Goal: Task Accomplishment & Management: Manage account settings

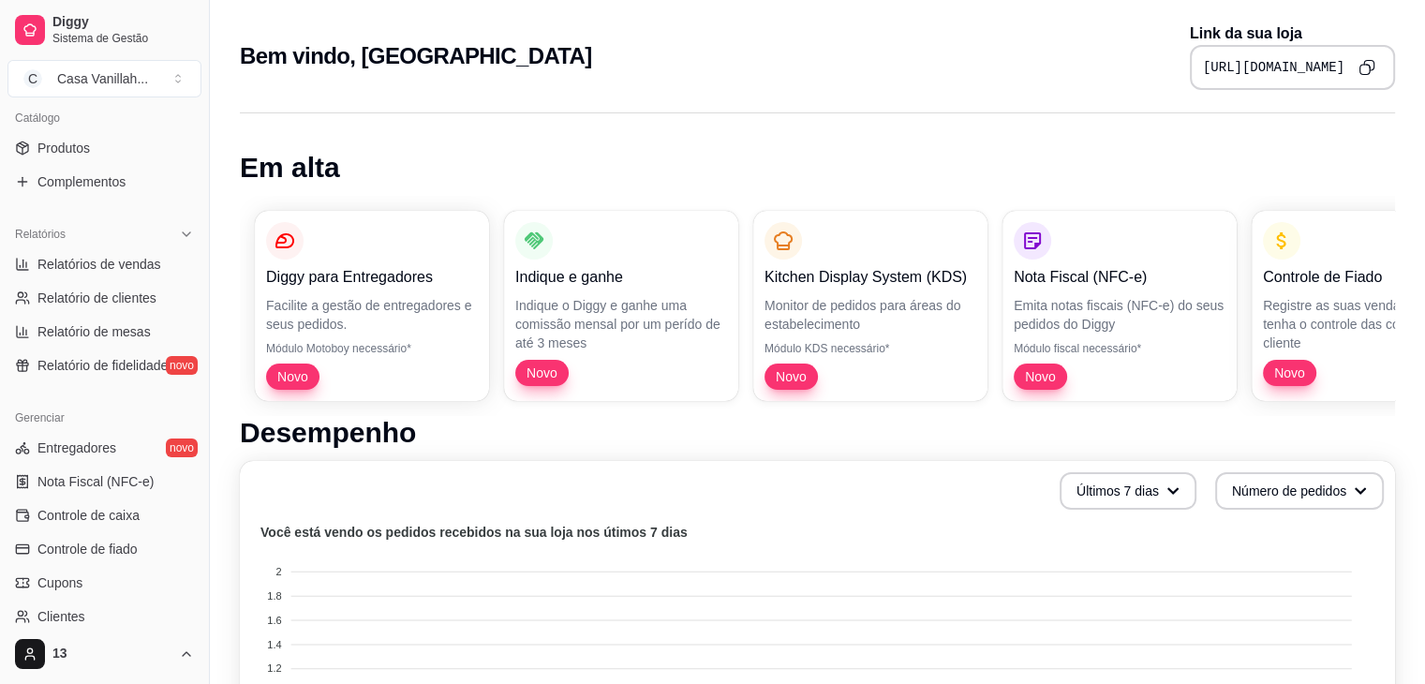
scroll to position [382, 0]
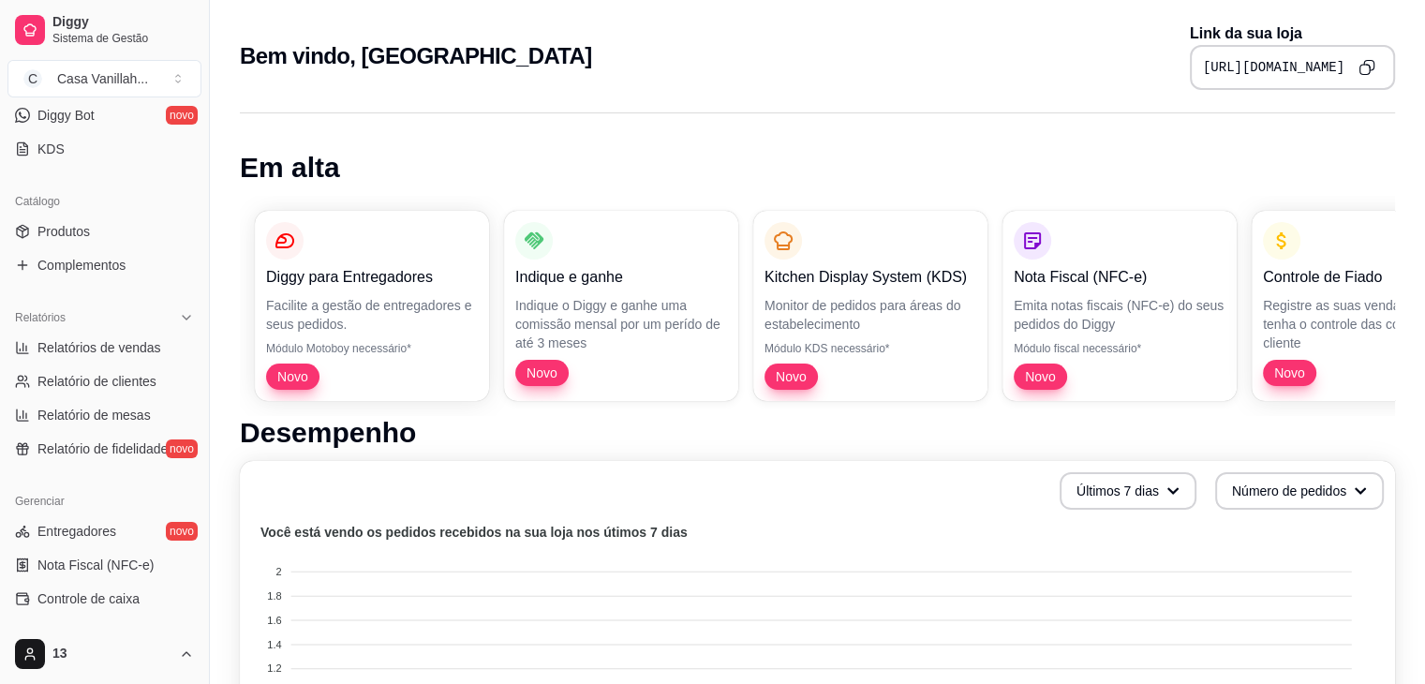
click at [100, 223] on link "Produtos" at bounding box center [104, 231] width 194 height 30
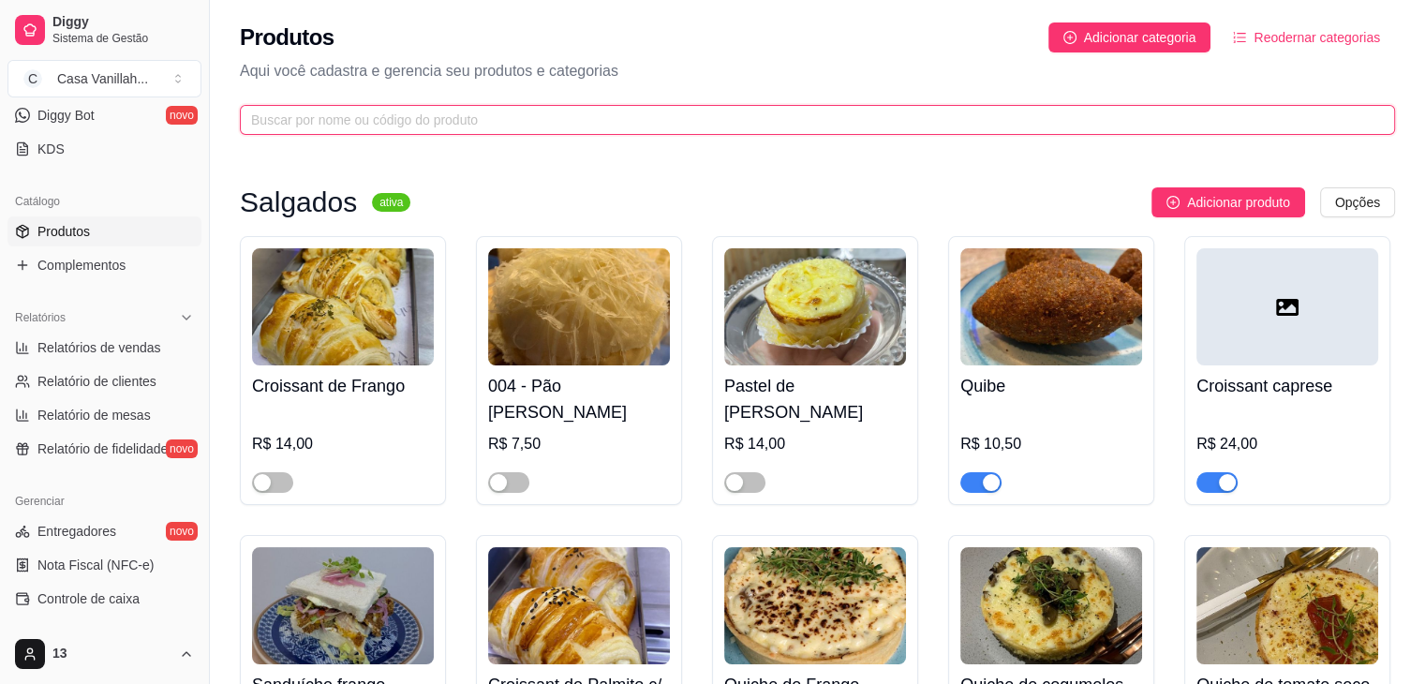
click at [362, 113] on input "text" at bounding box center [810, 120] width 1118 height 21
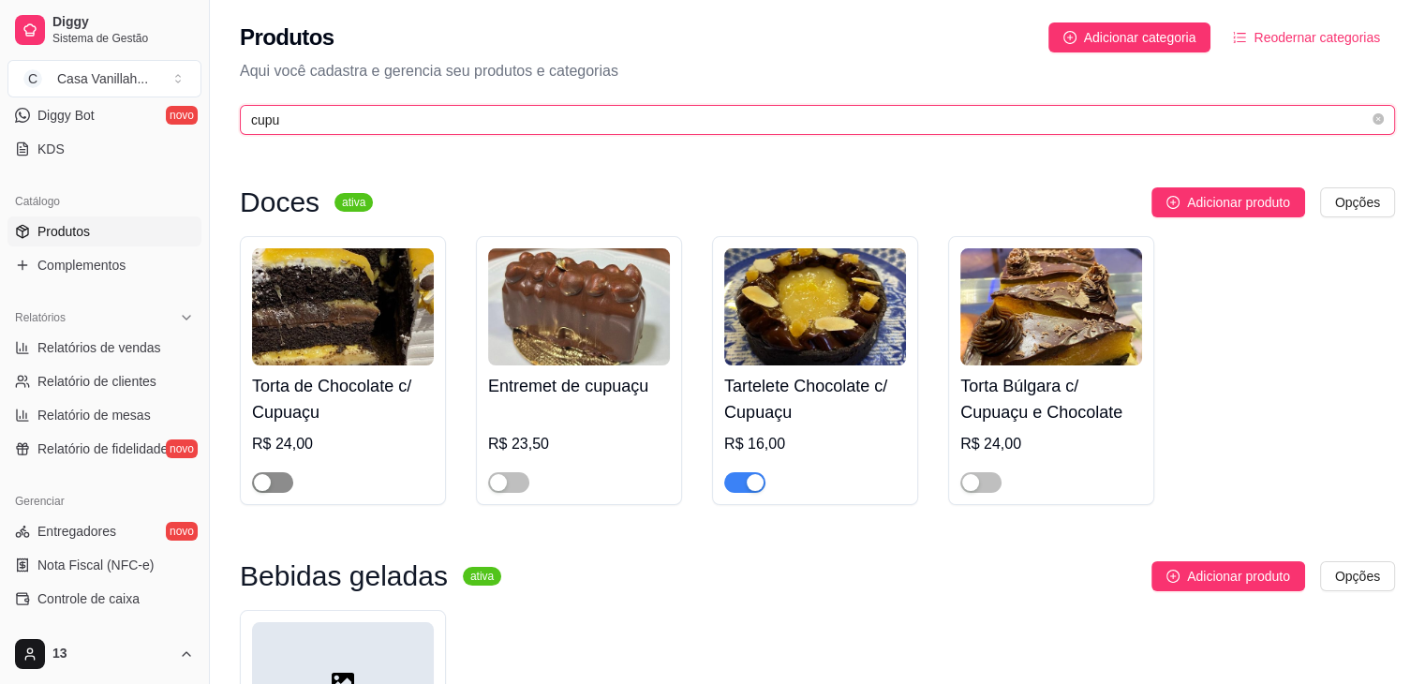
type input "cupu"
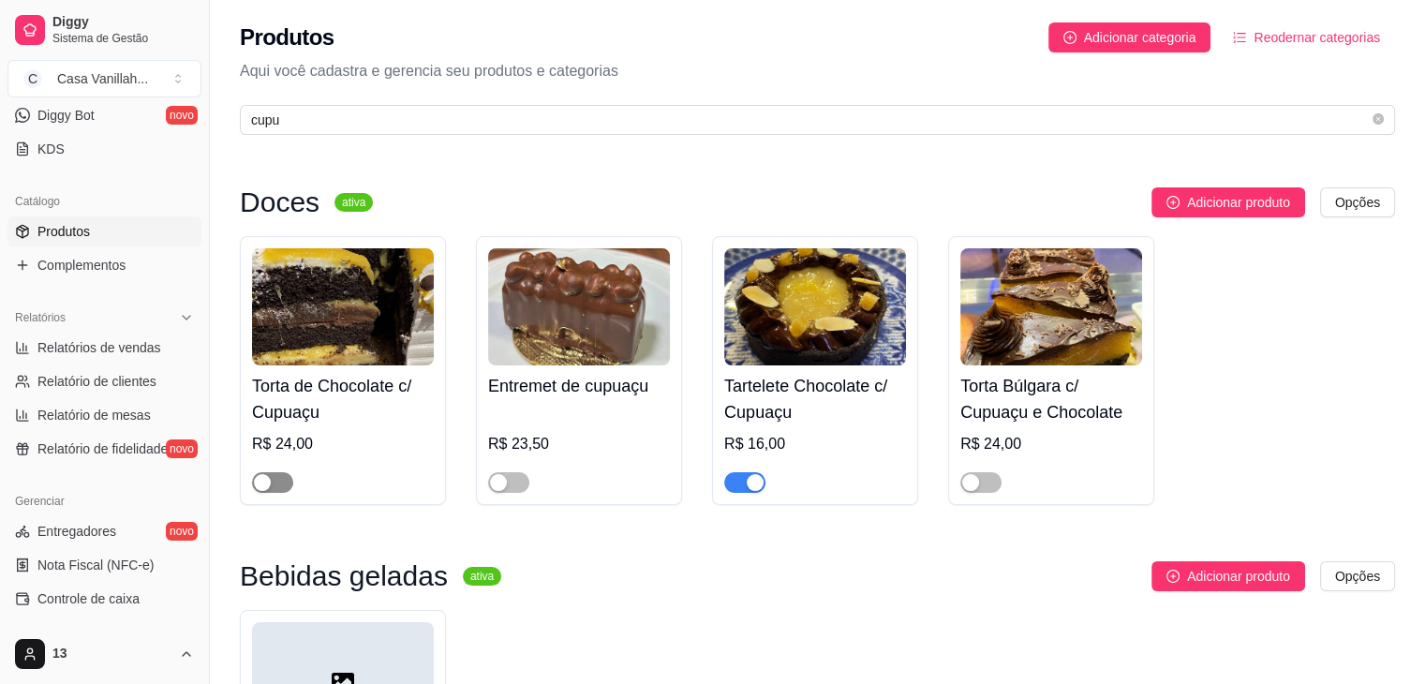
click at [277, 488] on span "button" at bounding box center [272, 482] width 41 height 21
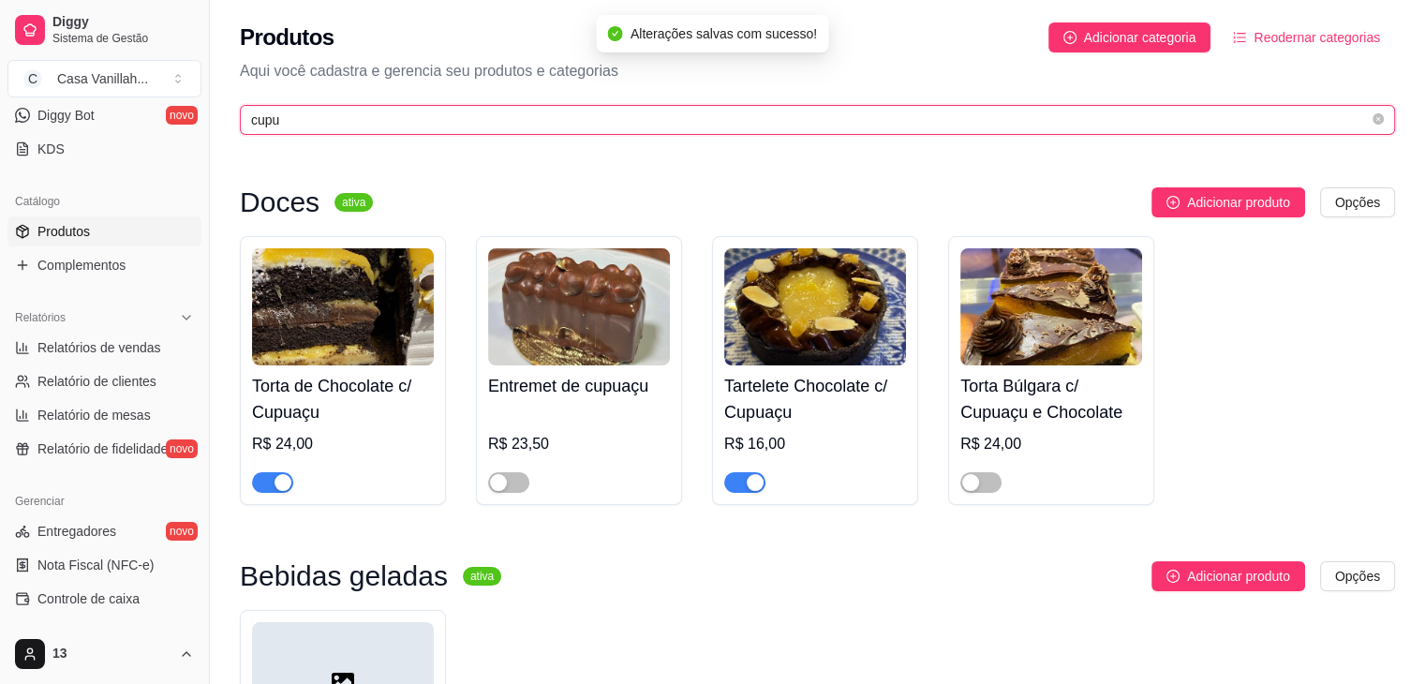
drag, startPoint x: 310, startPoint y: 122, endPoint x: 217, endPoint y: 122, distance: 92.7
click at [217, 122] on div "Produtos Adicionar categoria Reodernar categorias Aqui você cadastra e gerencia…" at bounding box center [817, 73] width 1215 height 146
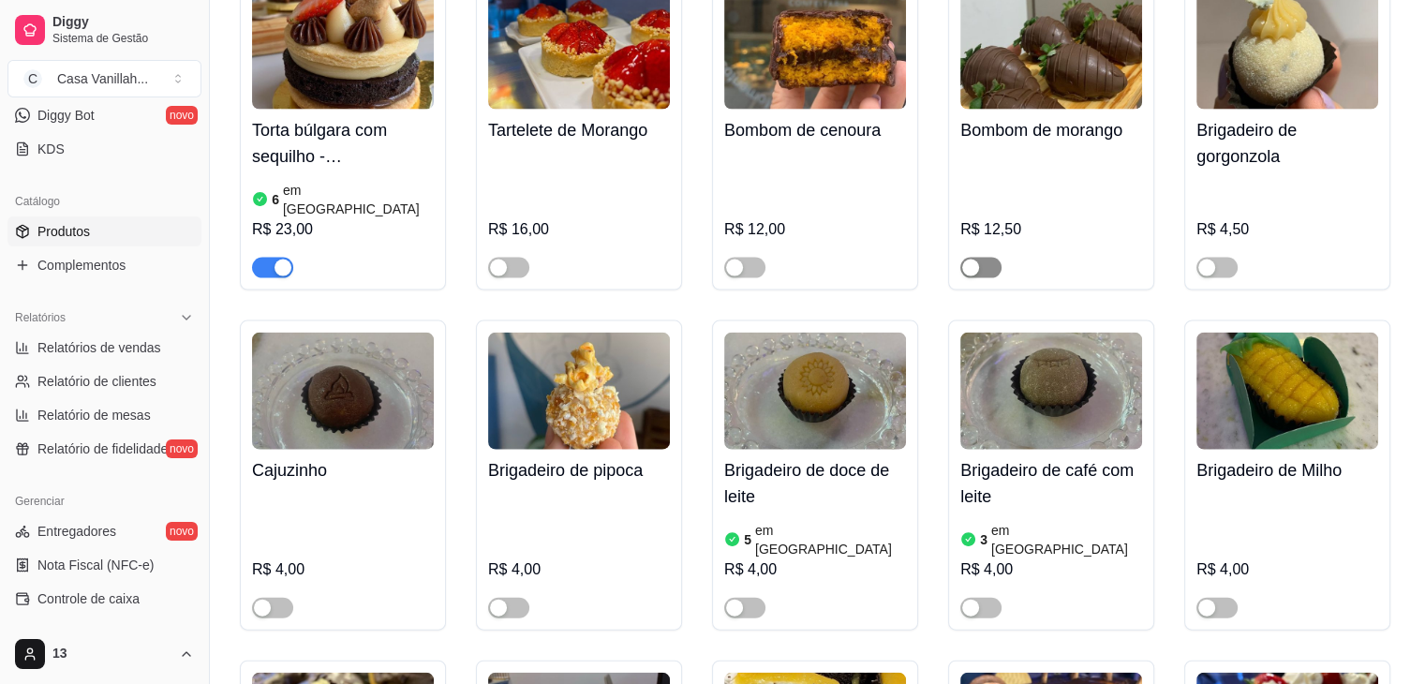
scroll to position [4215, 0]
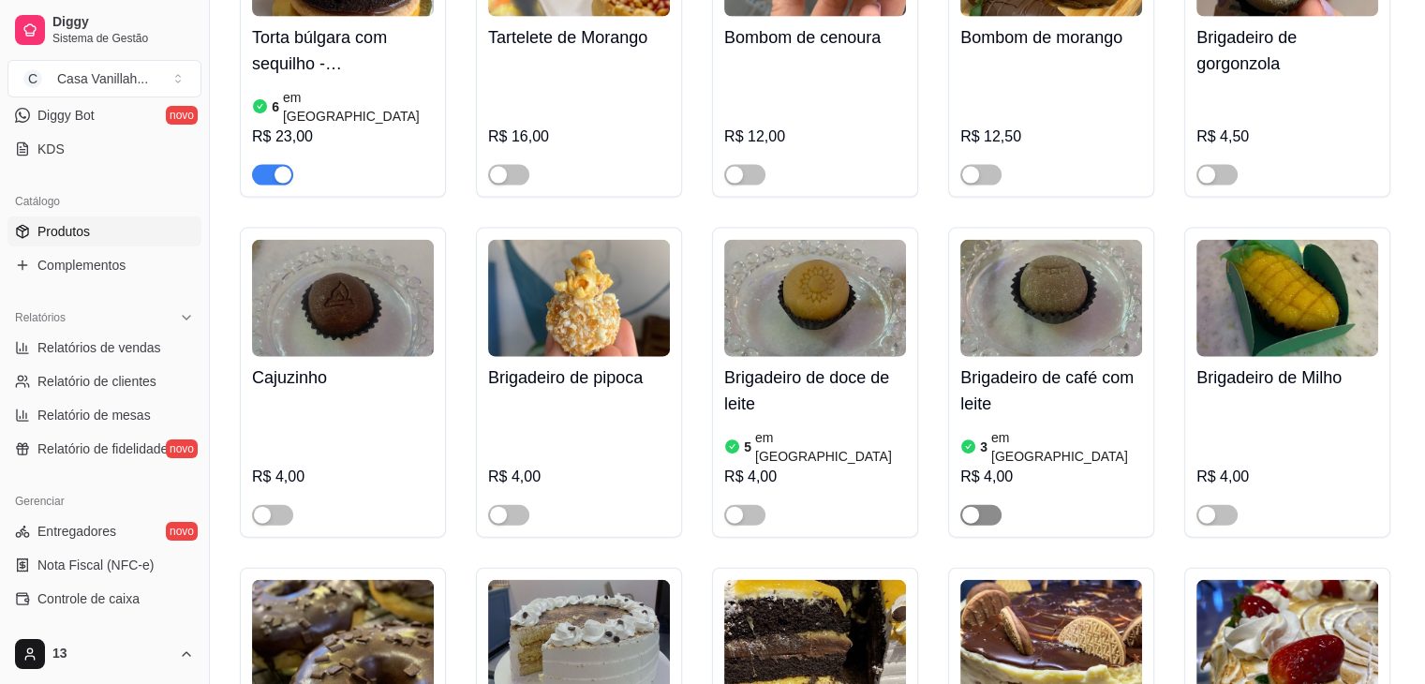
click at [979, 505] on button "button" at bounding box center [980, 515] width 41 height 21
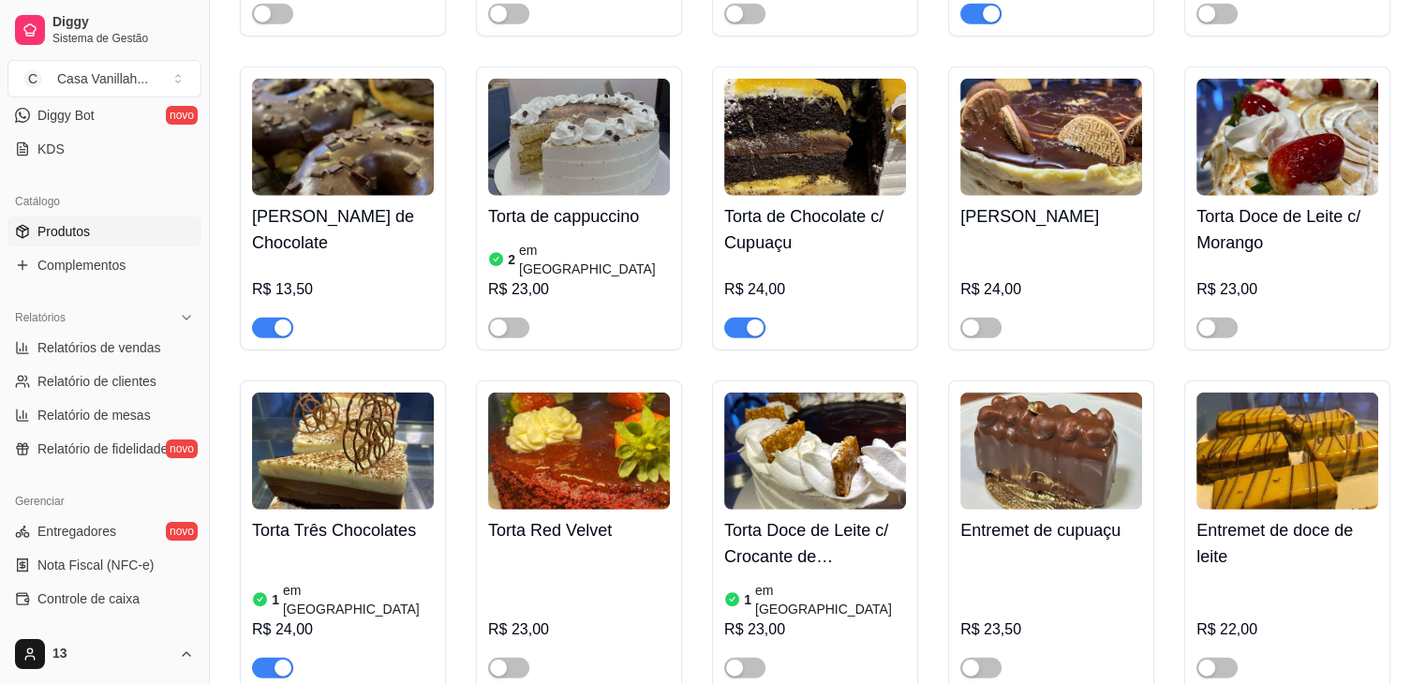
scroll to position [4684, 0]
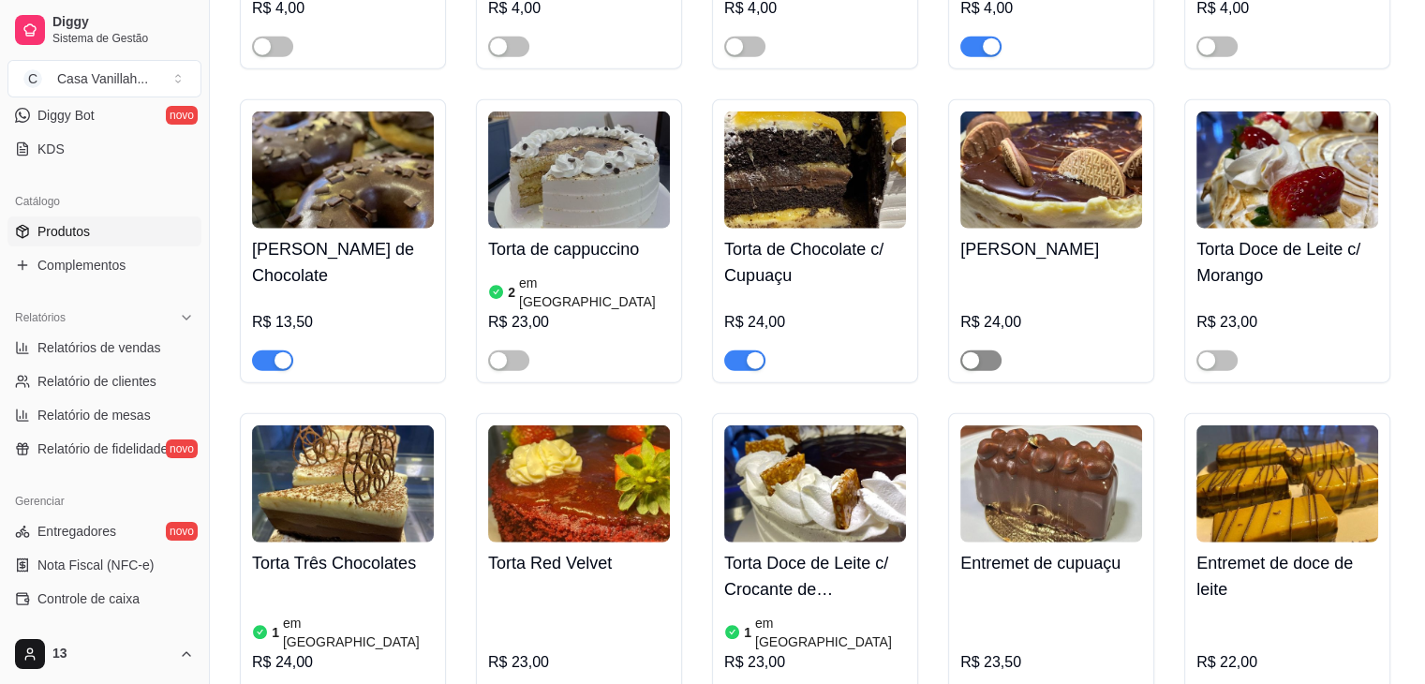
click at [993, 350] on span "button" at bounding box center [980, 360] width 41 height 21
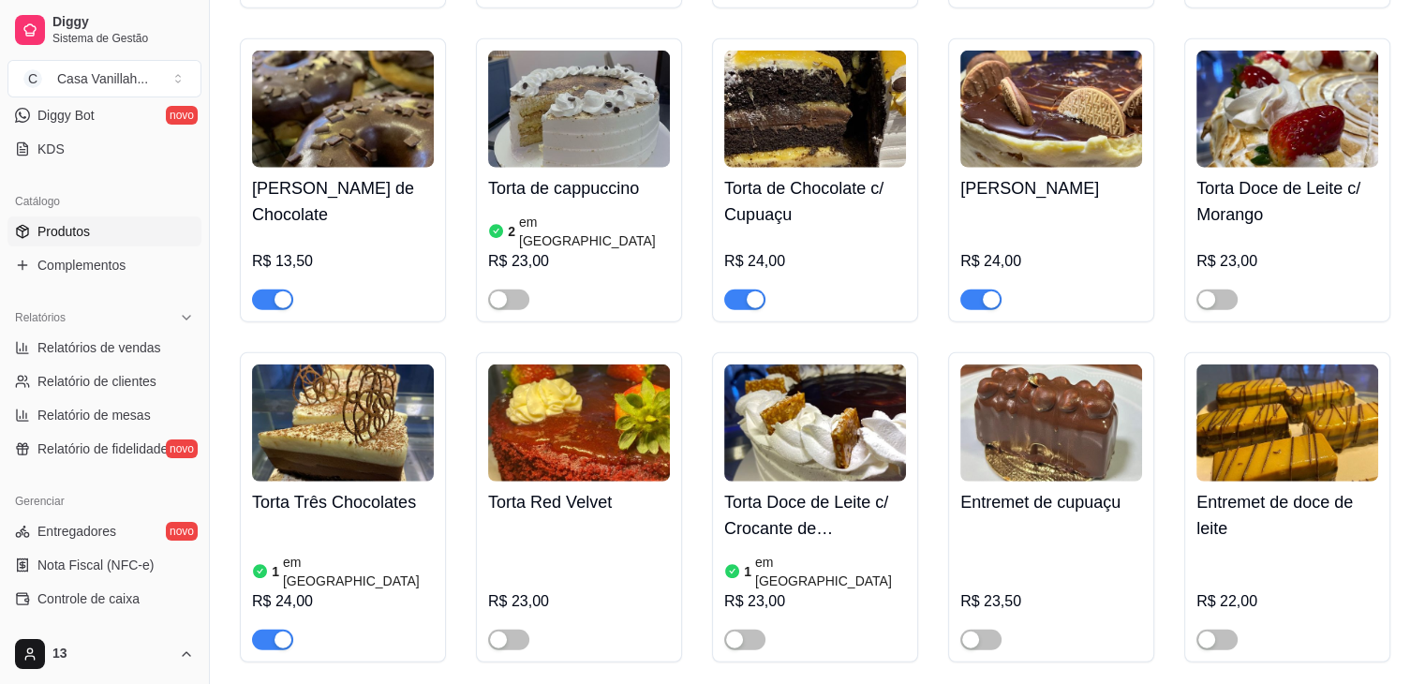
scroll to position [4777, 0]
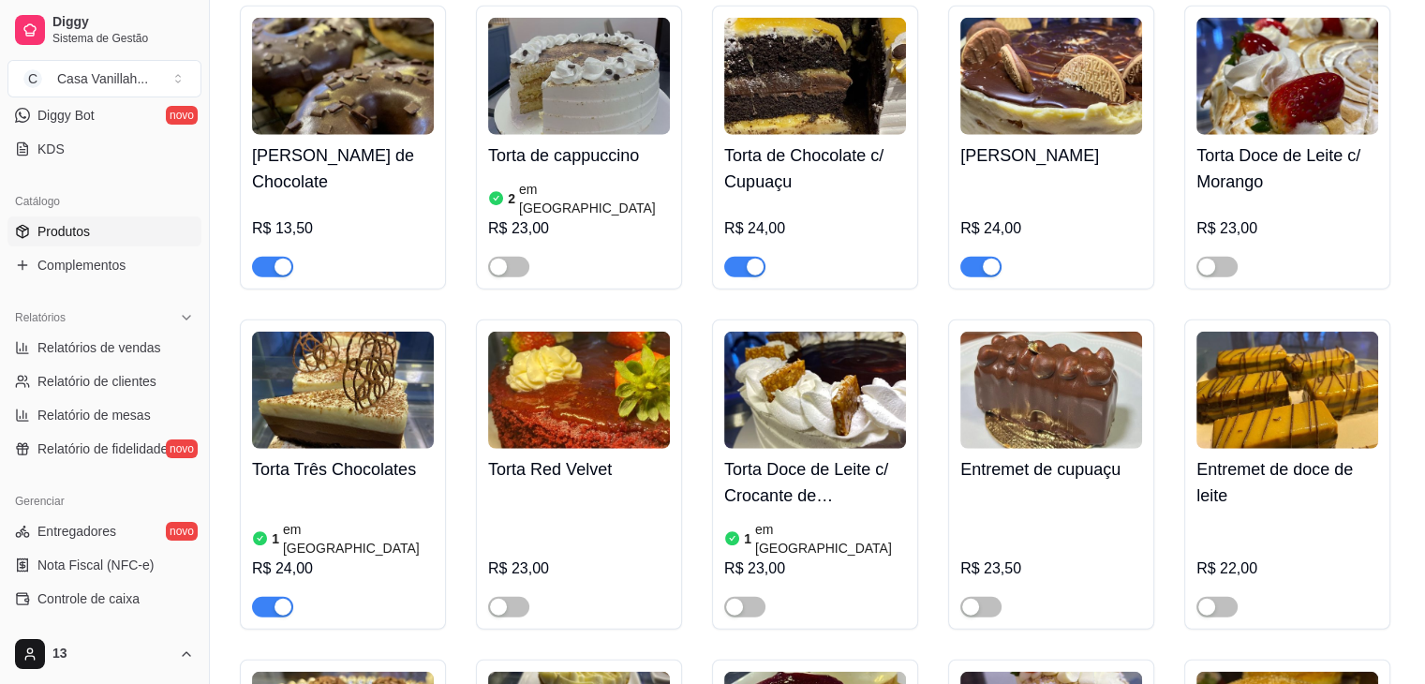
click at [270, 597] on span "button" at bounding box center [272, 607] width 41 height 21
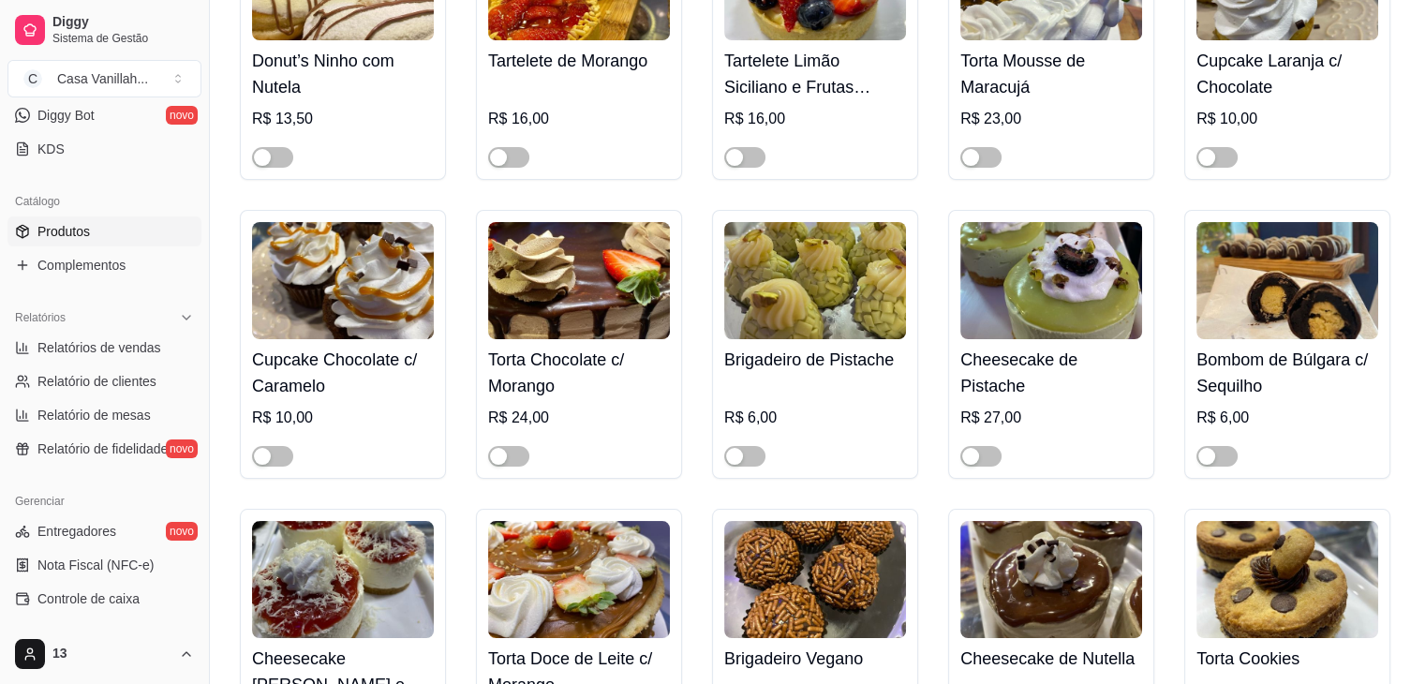
scroll to position [7119, 0]
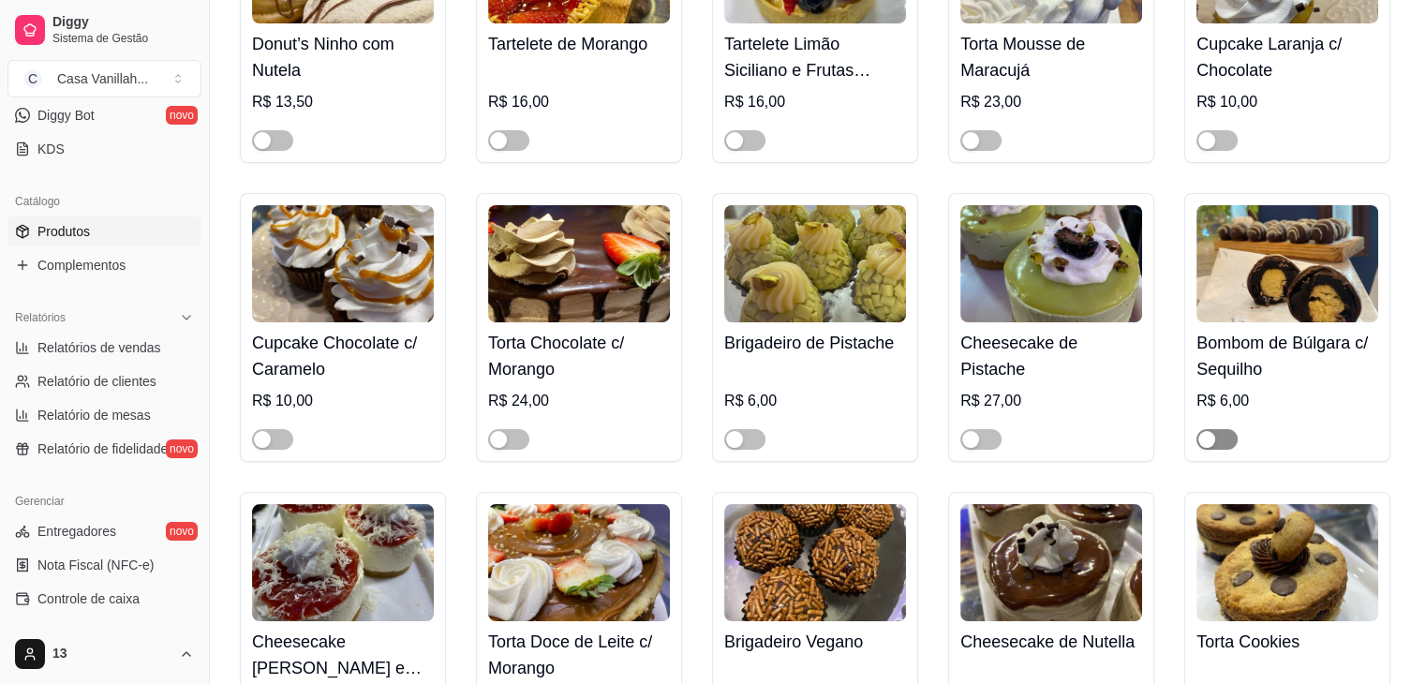
click at [1216, 429] on button "button" at bounding box center [1216, 439] width 41 height 21
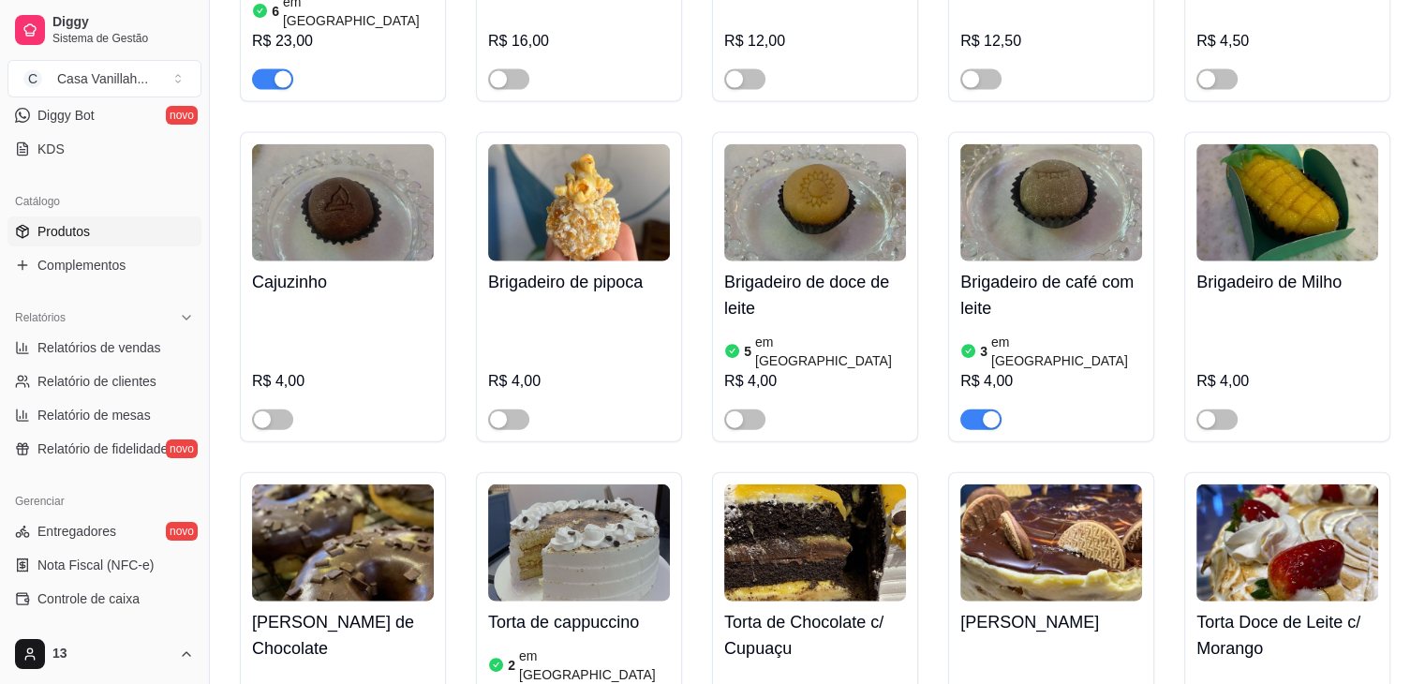
scroll to position [4403, 0]
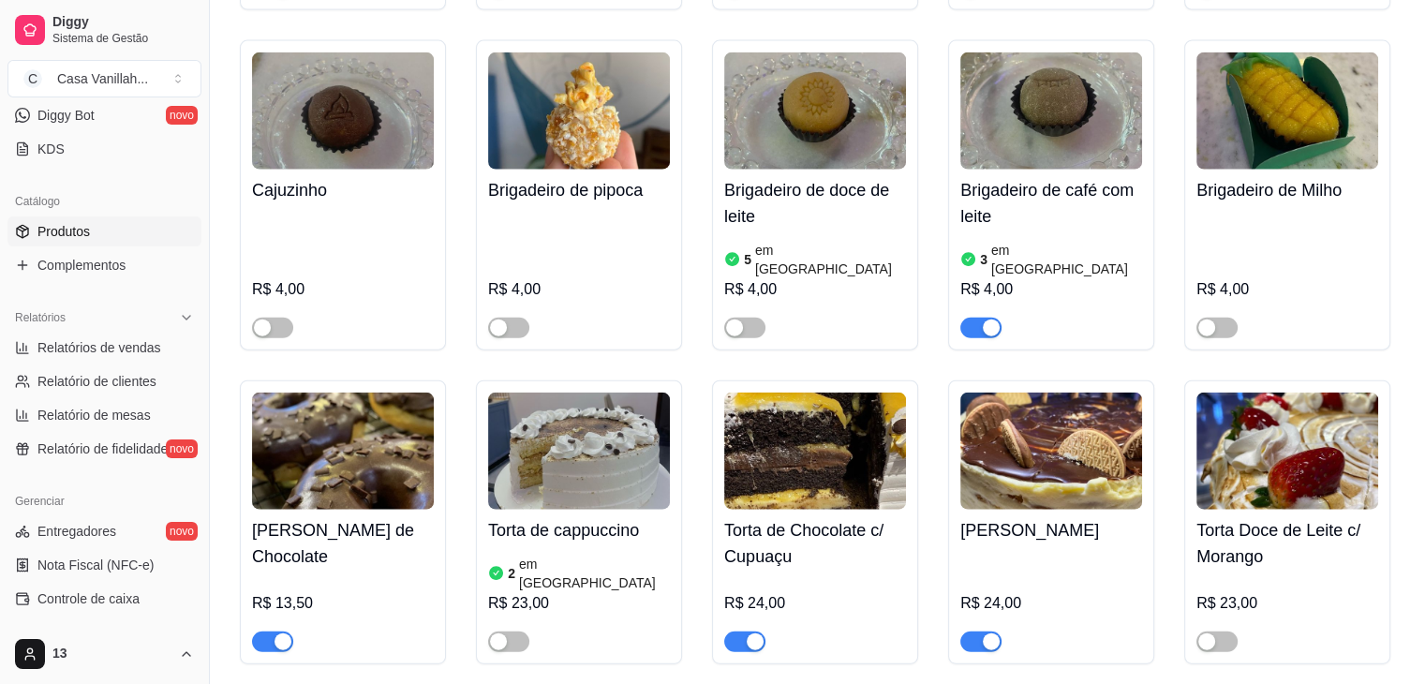
click at [981, 318] on span "button" at bounding box center [980, 328] width 41 height 21
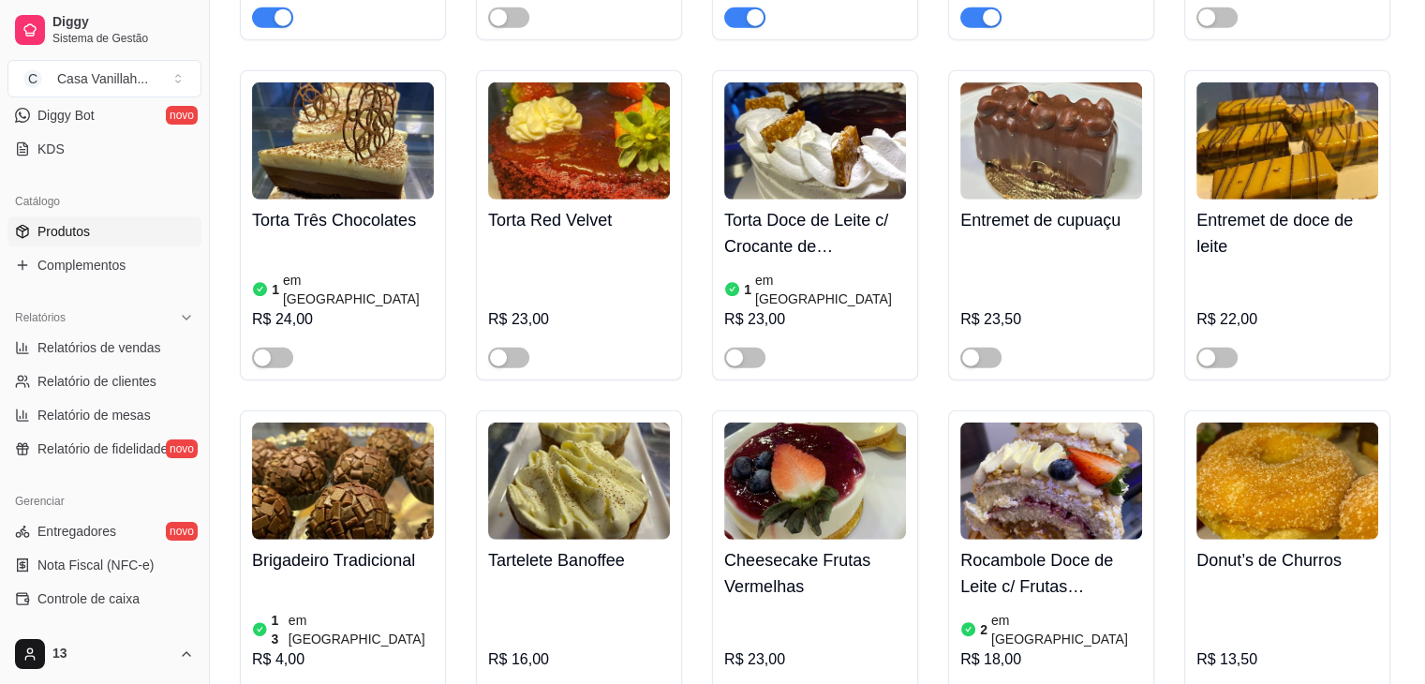
scroll to position [5058, 0]
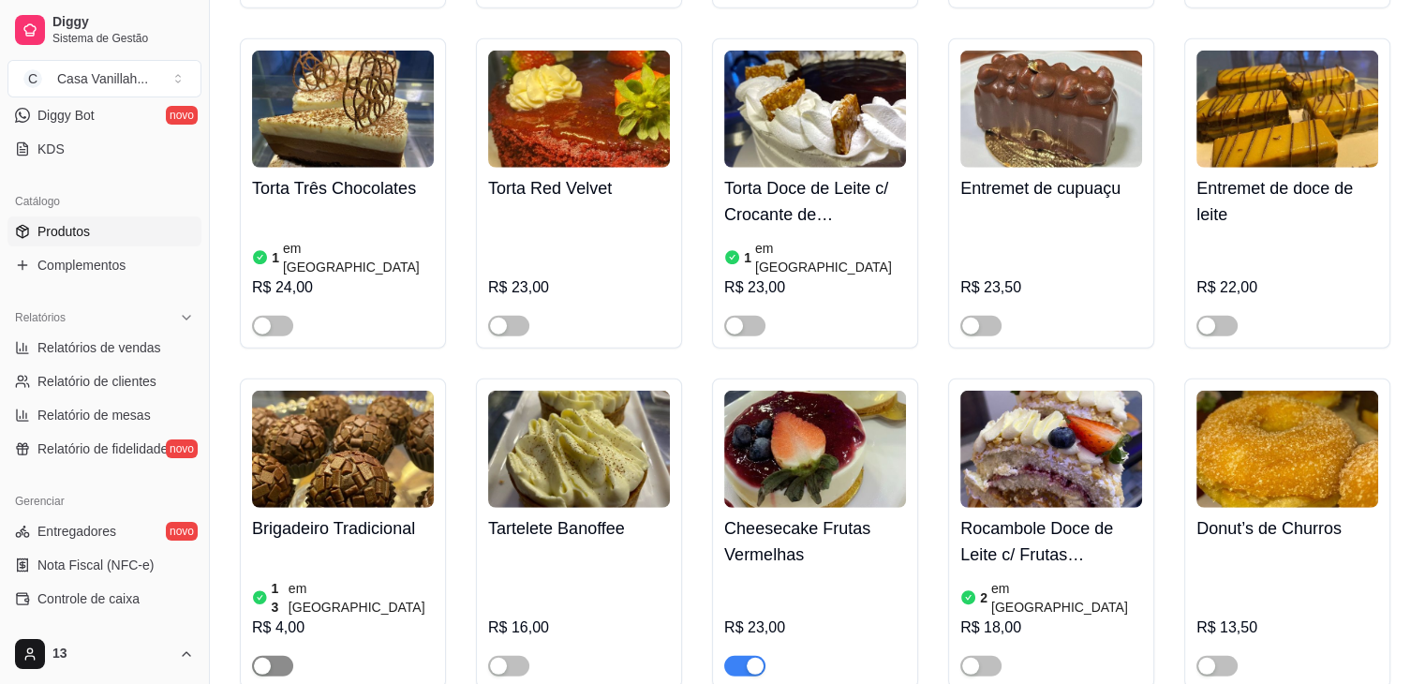
click at [280, 656] on span "button" at bounding box center [272, 666] width 41 height 21
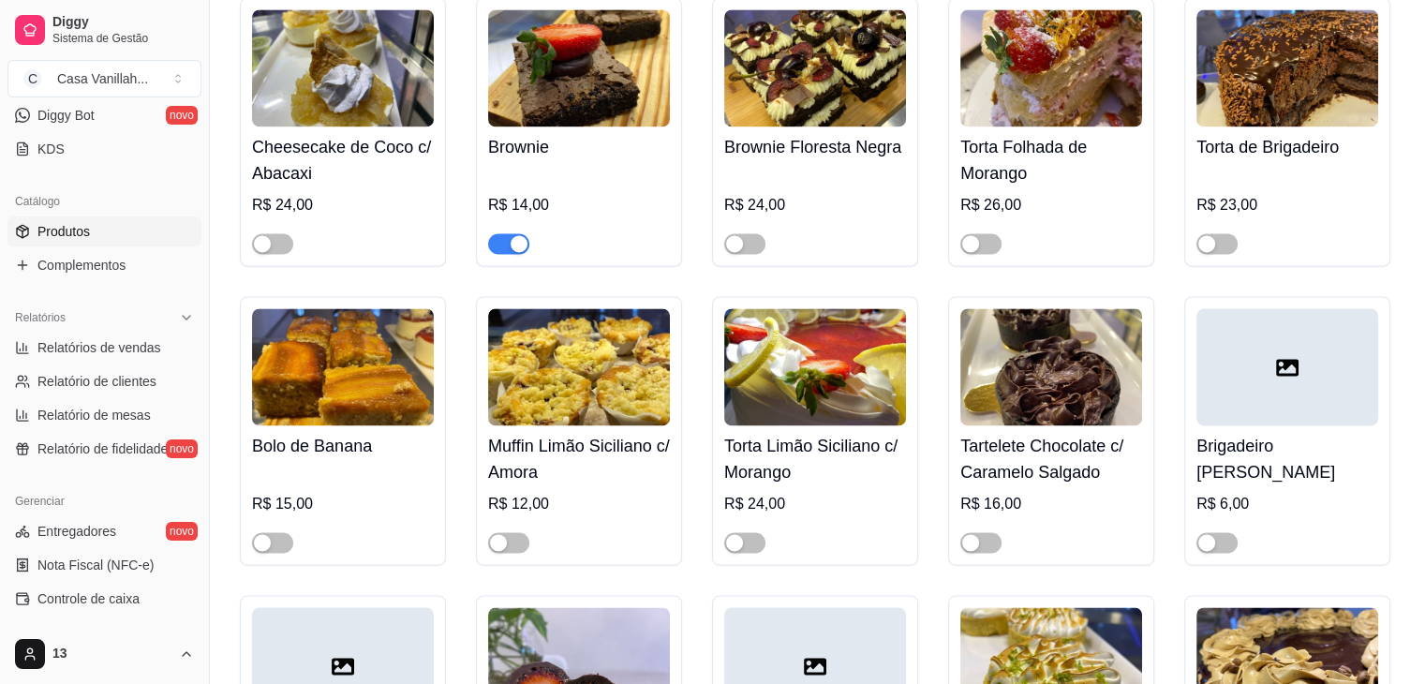
scroll to position [9561, 0]
